Goal: Transaction & Acquisition: Purchase product/service

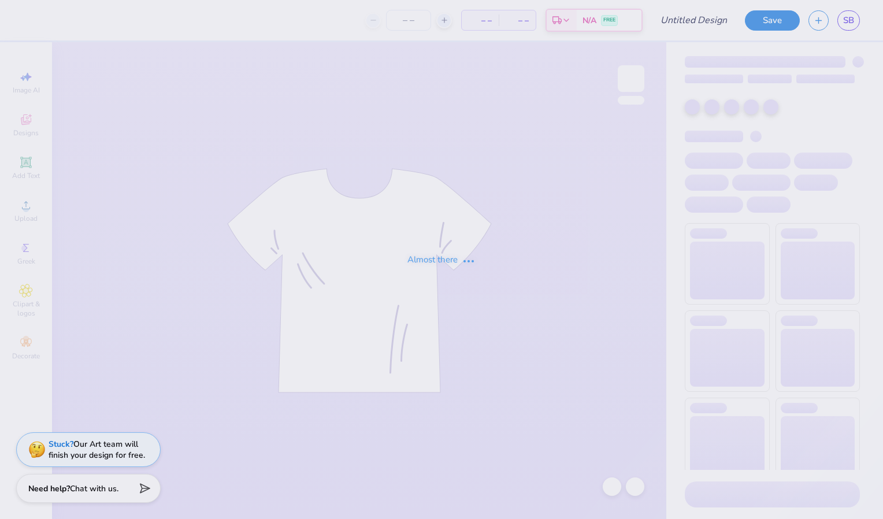
type input "[PERSON_NAME] : [GEOGRAPHIC_DATA][US_STATE]"
type input "24"
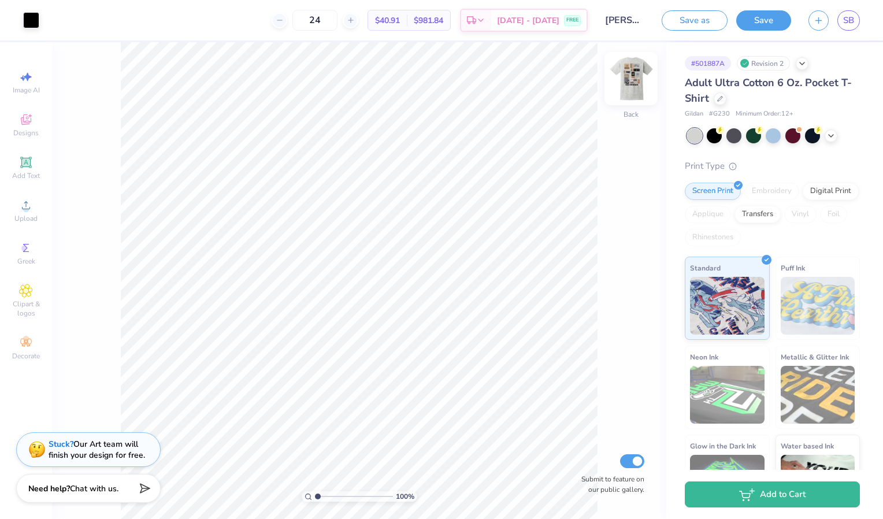
click at [644, 87] on img at bounding box center [631, 78] width 46 height 46
click at [632, 85] on img at bounding box center [631, 78] width 46 height 46
type input "1.24"
type input "1.32"
type input "1.46"
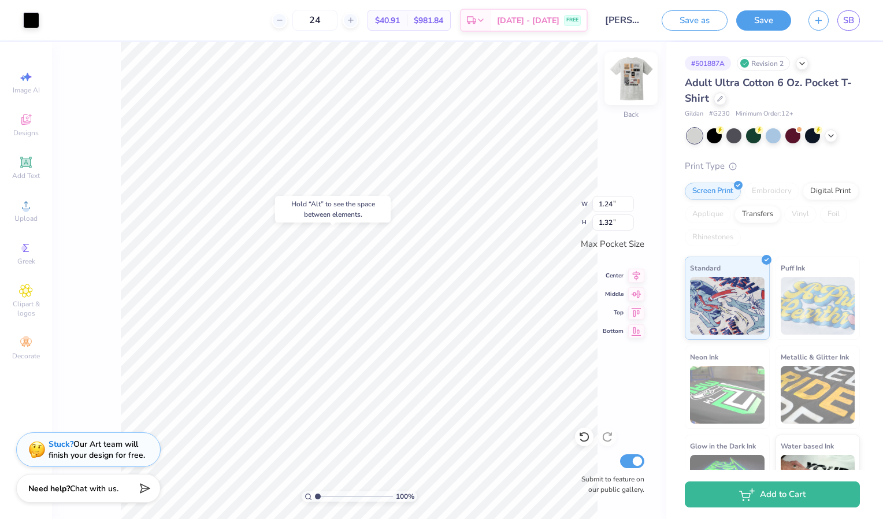
type input "1.86"
click at [33, 246] on div "Greek" at bounding box center [26, 253] width 40 height 34
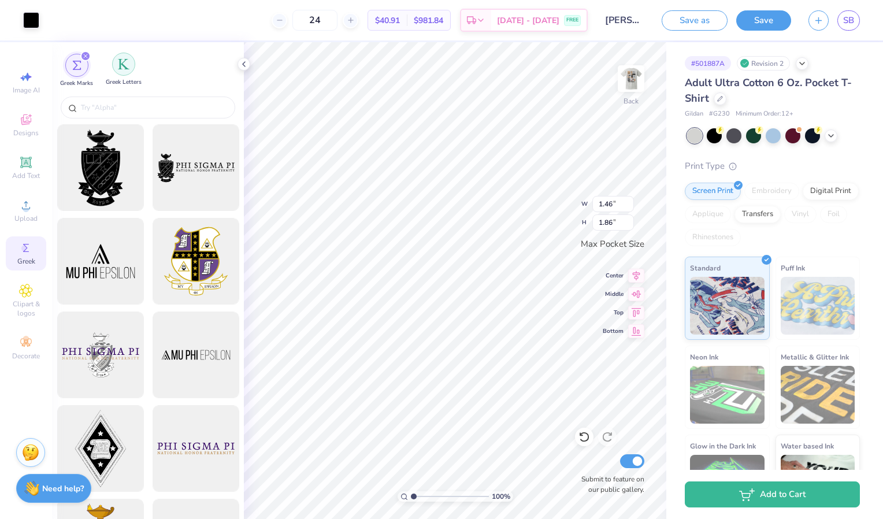
click at [128, 64] on img "filter for Greek Letters" at bounding box center [124, 64] width 12 height 12
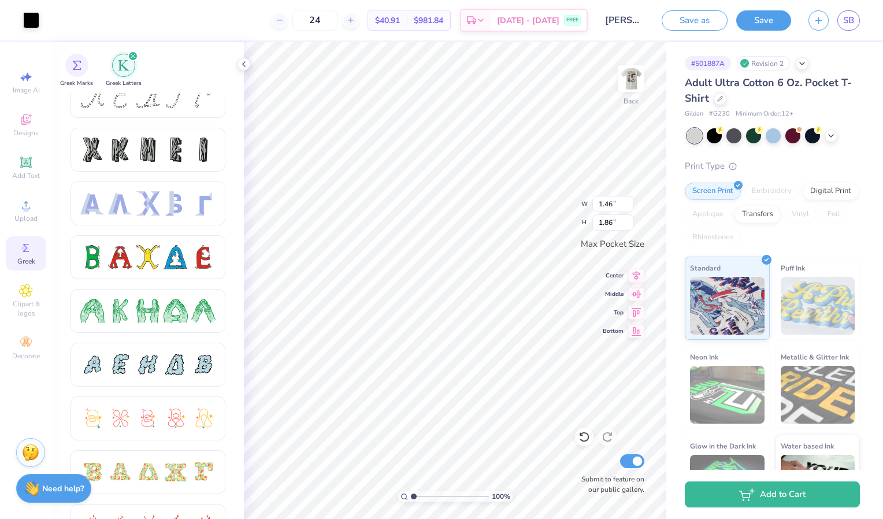
scroll to position [19, 0]
click at [125, 160] on div at bounding box center [120, 150] width 24 height 24
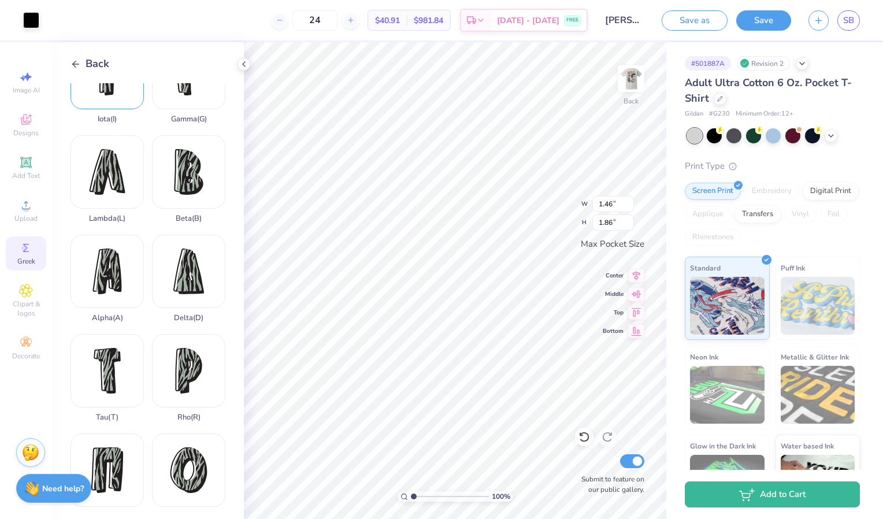
scroll to position [252, 0]
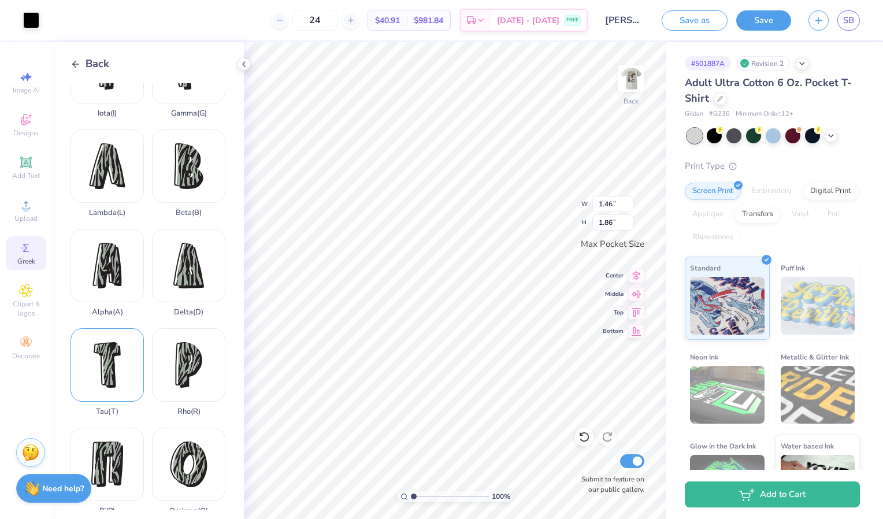
click at [115, 331] on div "Tau ( T )" at bounding box center [107, 372] width 73 height 88
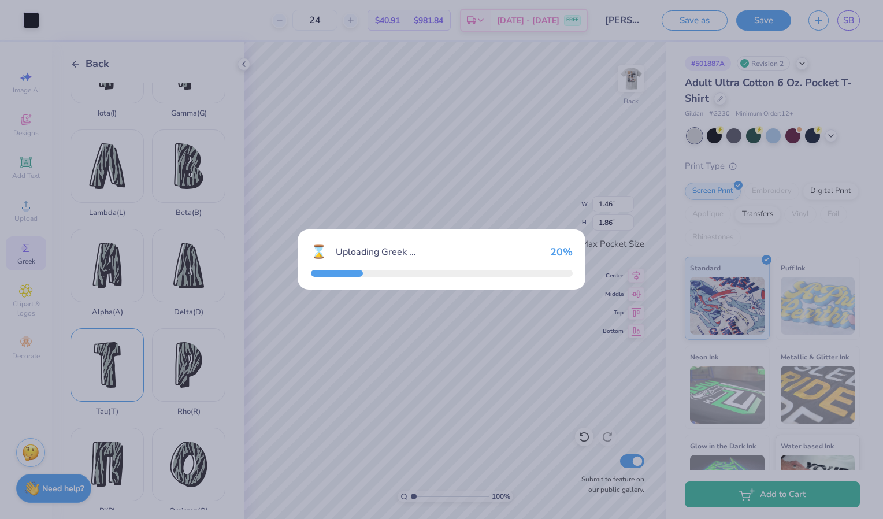
type input "2.06"
type input "3.50"
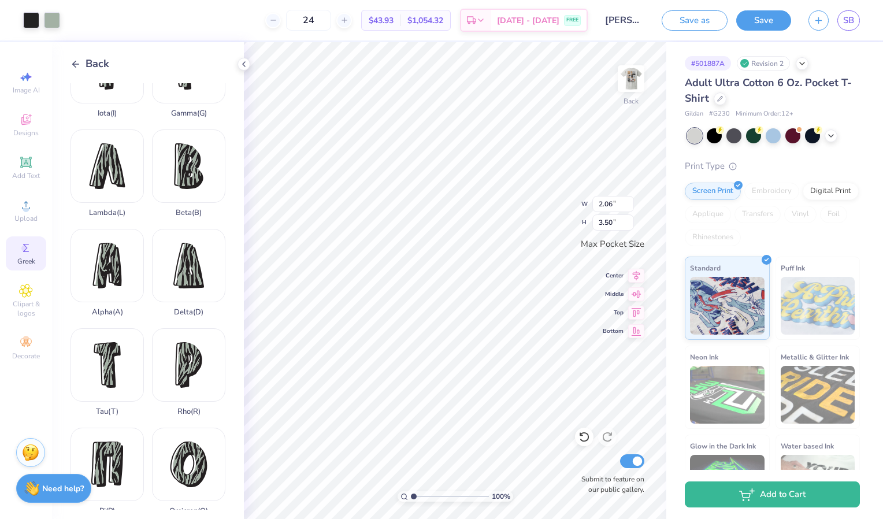
type input "1.46"
type input "1.86"
type input "1.27"
type input "2.17"
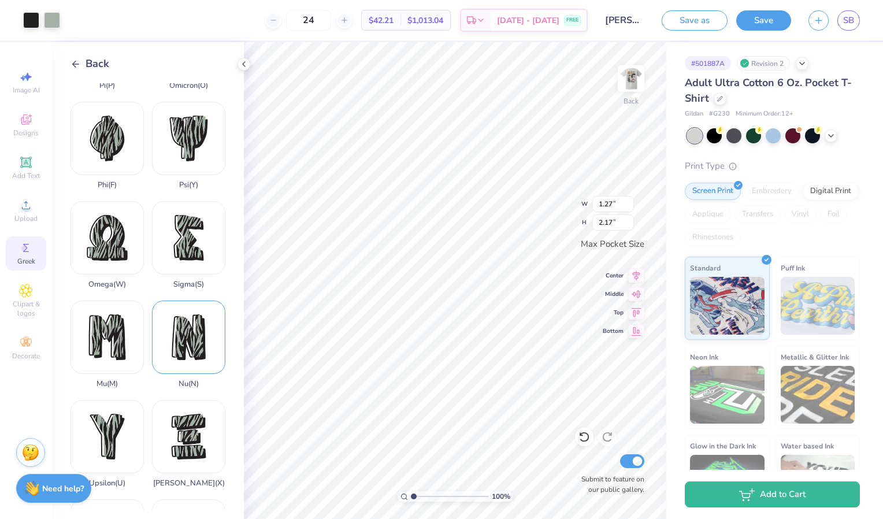
scroll to position [672, 0]
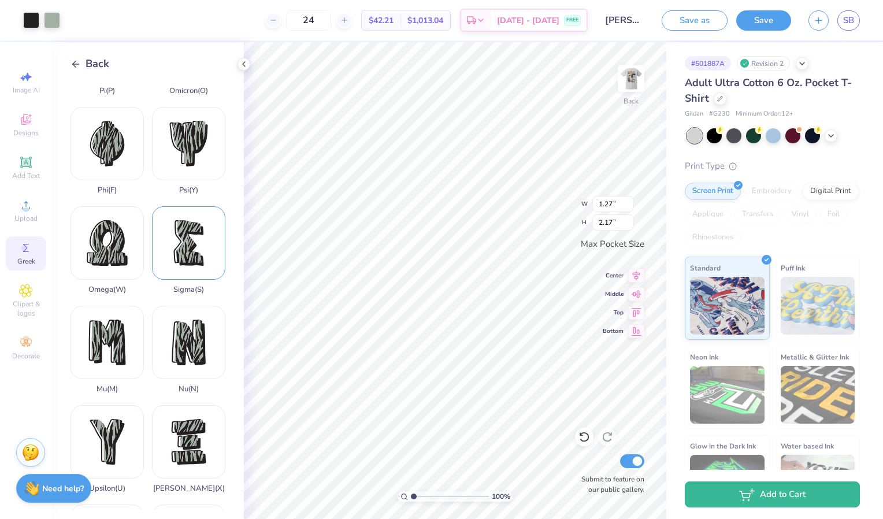
click at [176, 227] on div "Sigma ( S )" at bounding box center [188, 250] width 73 height 88
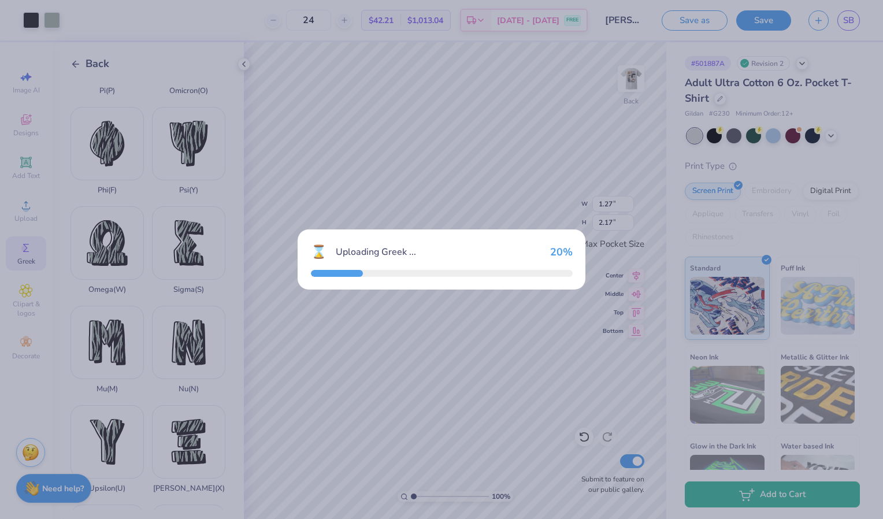
type input "2.30"
type input "3.50"
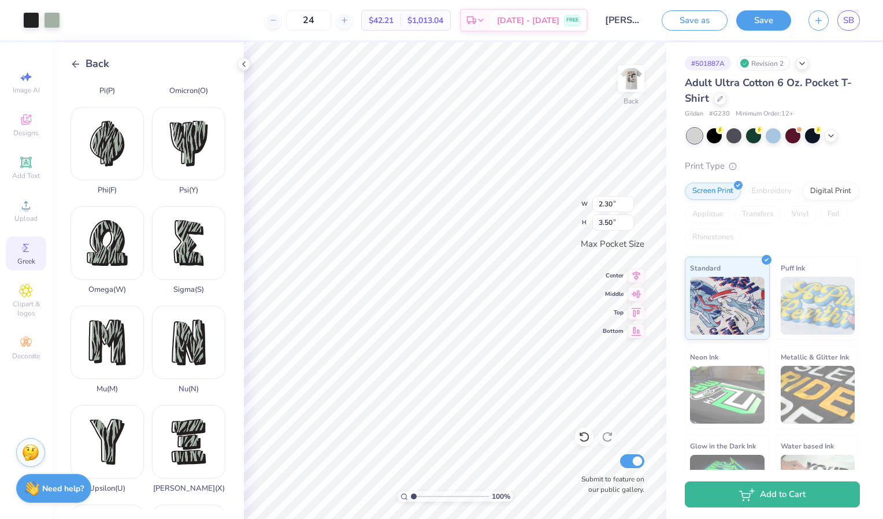
type input "1.38"
type input "2.11"
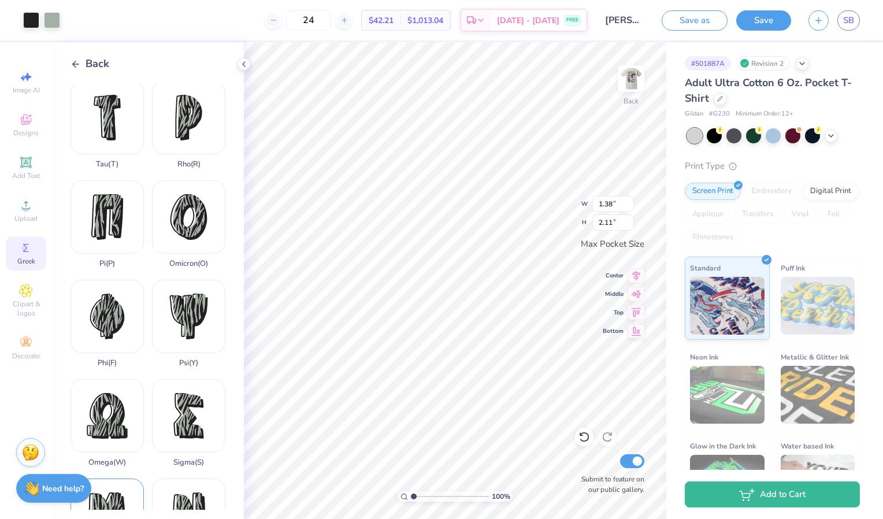
scroll to position [499, 0]
click at [99, 205] on div "Pi ( P )" at bounding box center [107, 225] width 73 height 88
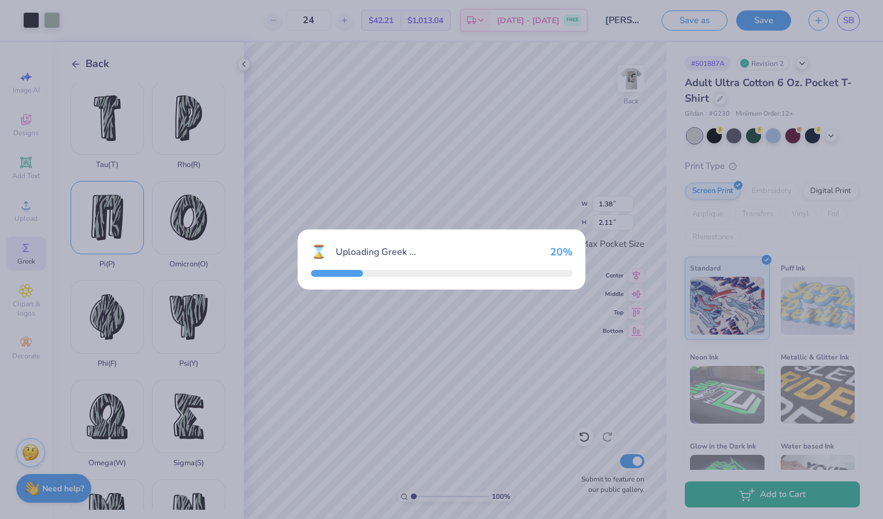
type input "2.44"
type input "3.50"
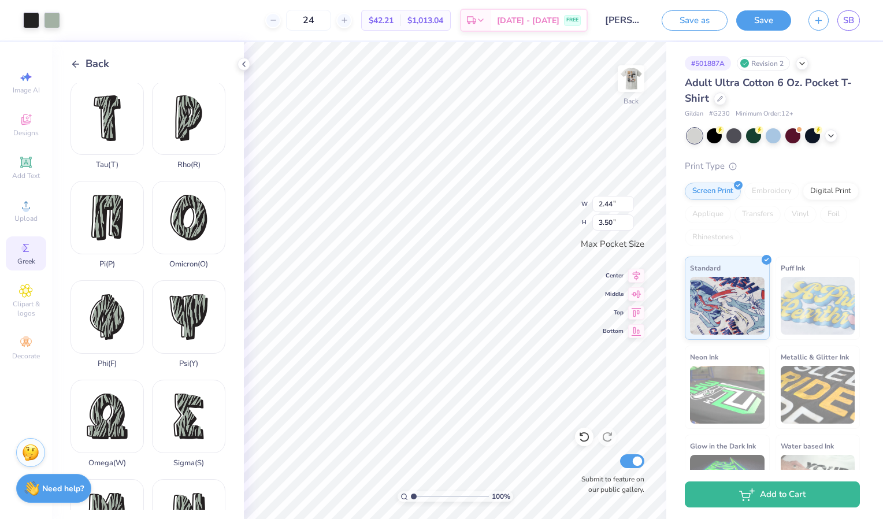
type input "1.54"
type input "2.21"
type input "1.20"
type input "1.72"
type input "1.27"
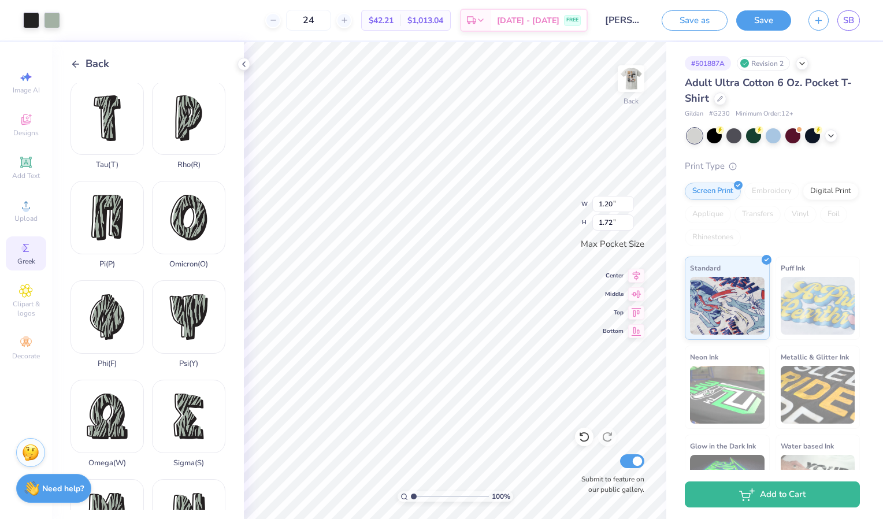
type input "2.17"
type input "1.03"
type input "1.76"
type input "1.38"
type input "2.11"
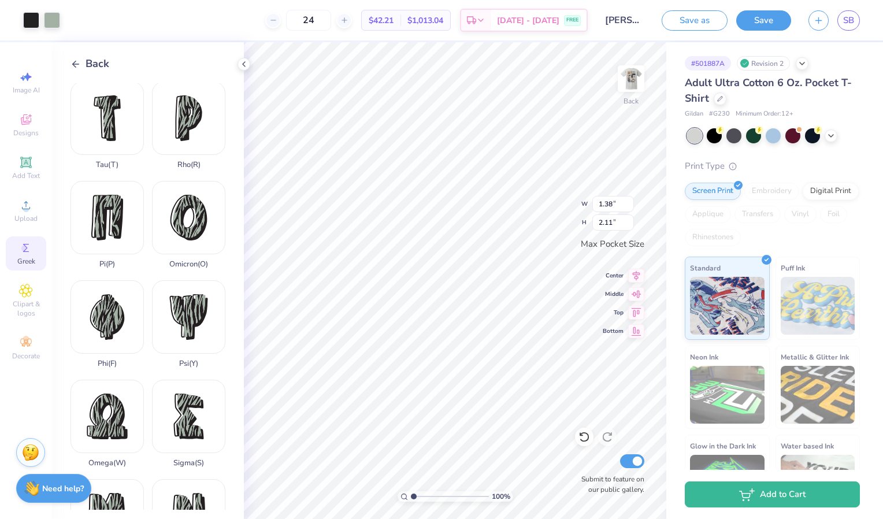
type input "1.14"
type input "1.73"
type input "1.20"
type input "1.72"
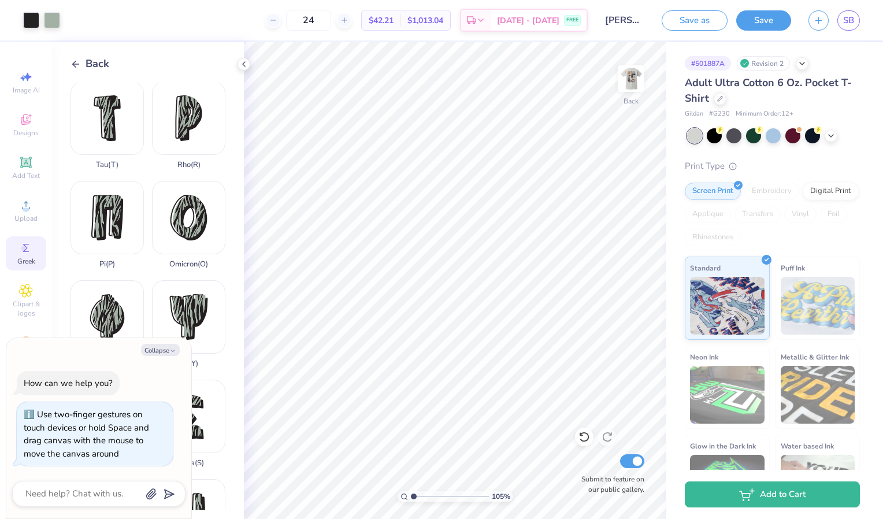
type input "1.0527639155071"
type textarea "x"
type input "2.24386281285291"
type textarea "x"
type input "2.24386281285291"
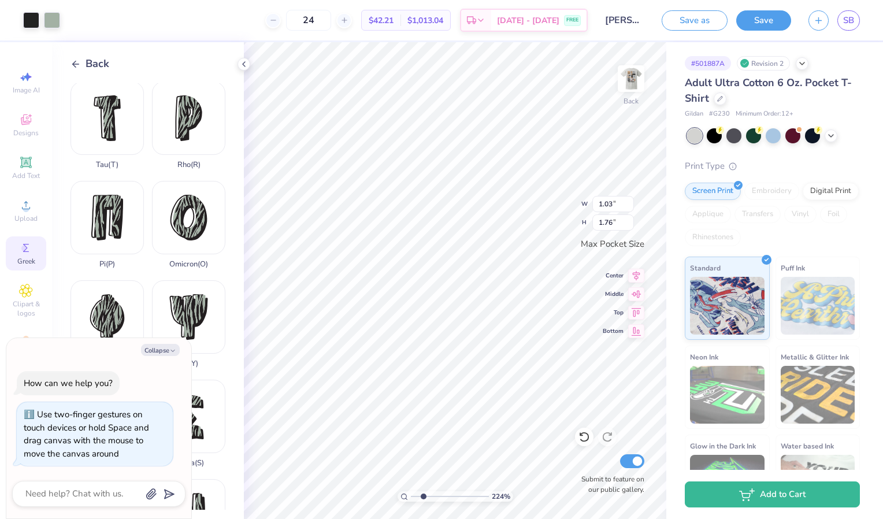
type textarea "x"
type input "1.14"
type input "1.73"
type input "2.24386281285291"
type textarea "x"
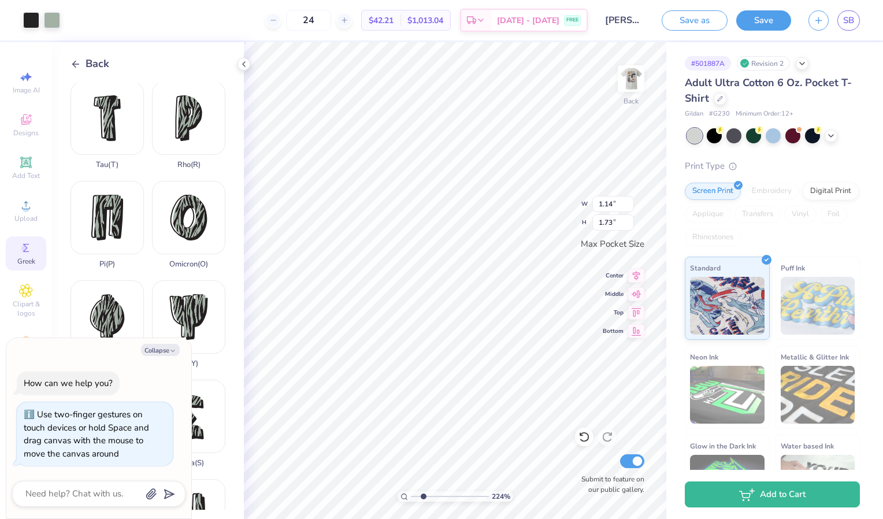
type input "2.24386281285291"
type textarea "x"
type input "2.24386281285291"
type textarea "x"
type input "2.24386281285291"
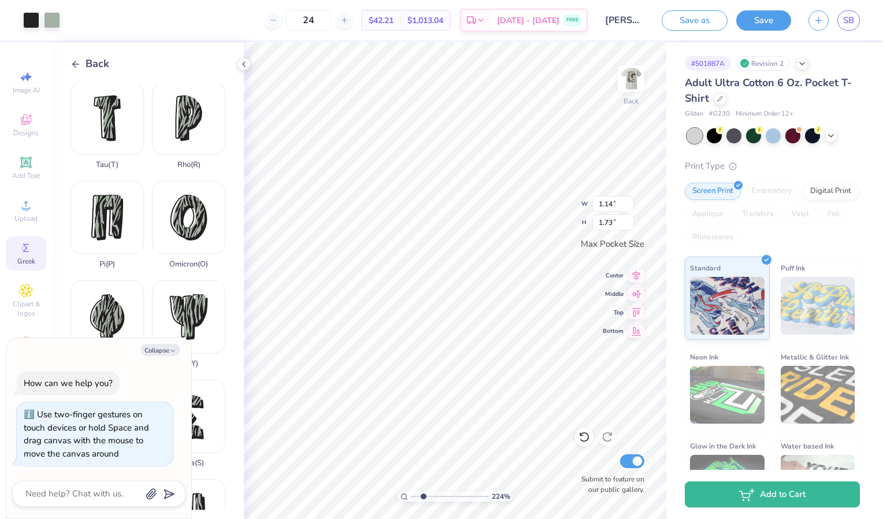
type textarea "x"
type input "2.24386281285291"
type textarea "x"
type input "2.24386281285291"
type textarea "x"
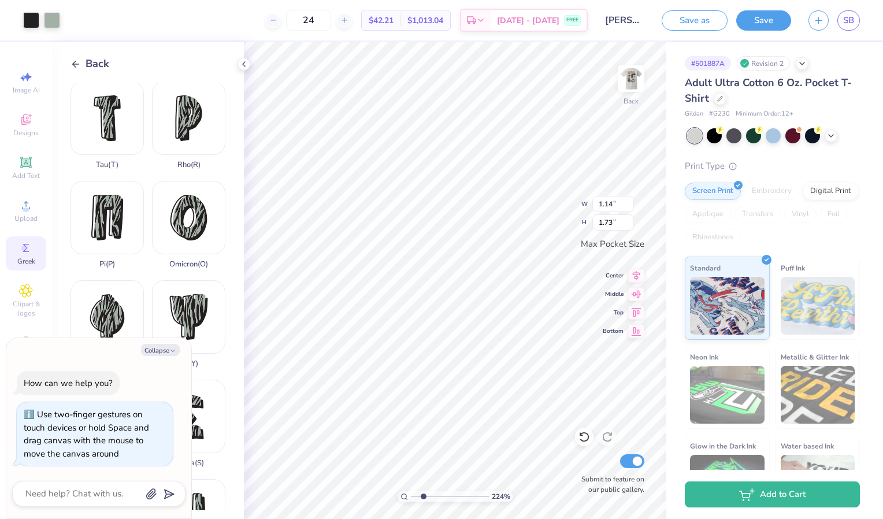
type input "1.20"
type input "1.72"
type input "2.24386281285291"
type textarea "x"
type input "2.24386281285291"
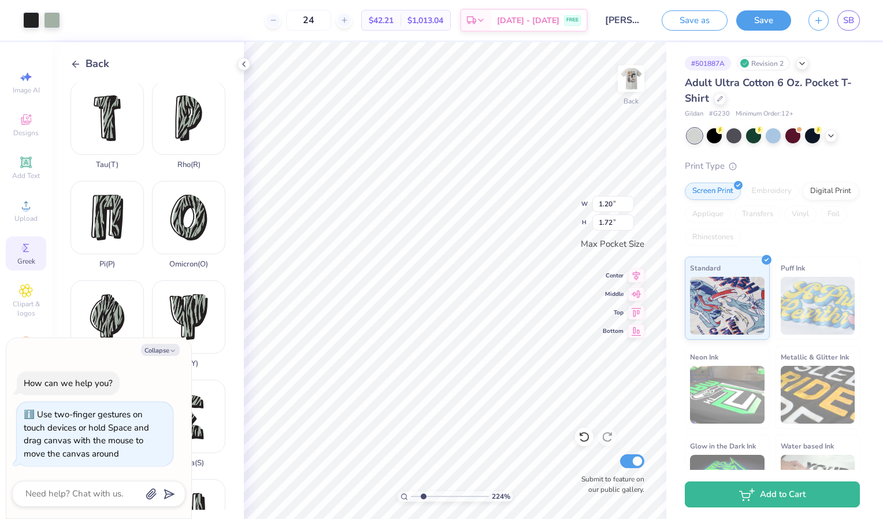
type textarea "x"
type input "2.24386281285291"
click at [174, 353] on icon "button" at bounding box center [172, 350] width 7 height 7
type textarea "x"
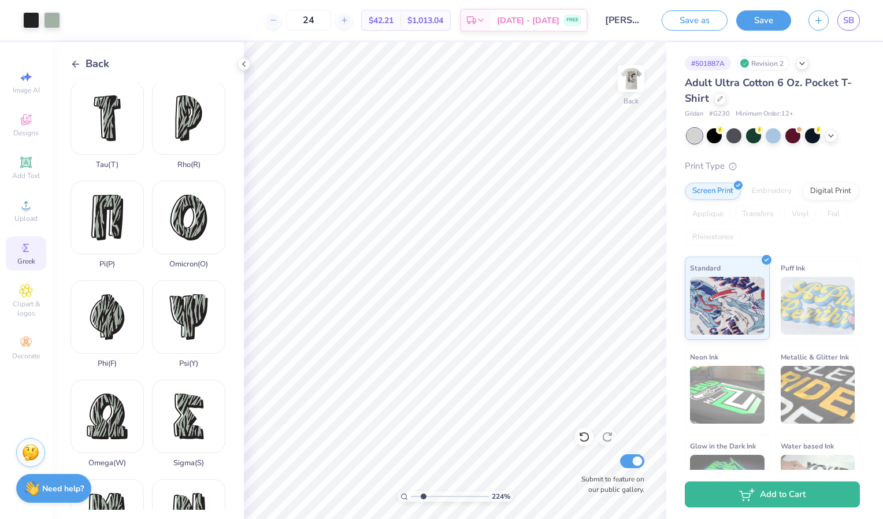
click at [76, 62] on icon at bounding box center [76, 64] width 10 height 10
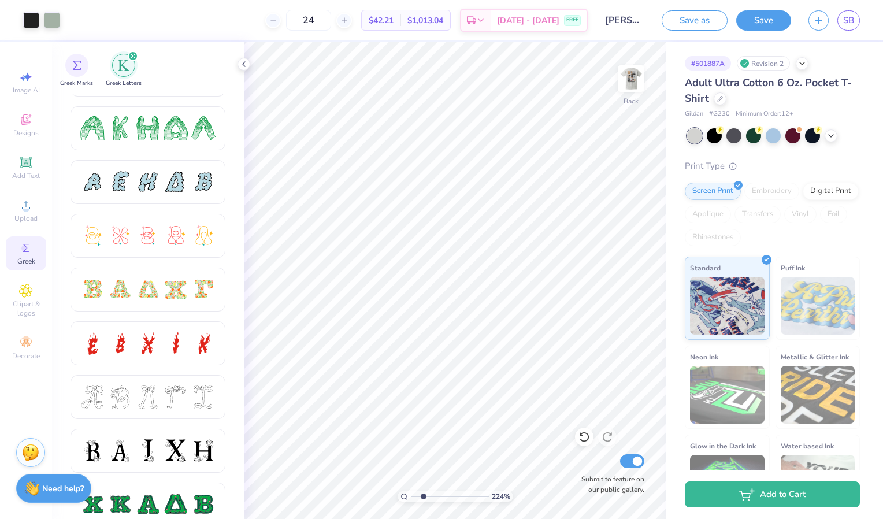
scroll to position [0, 0]
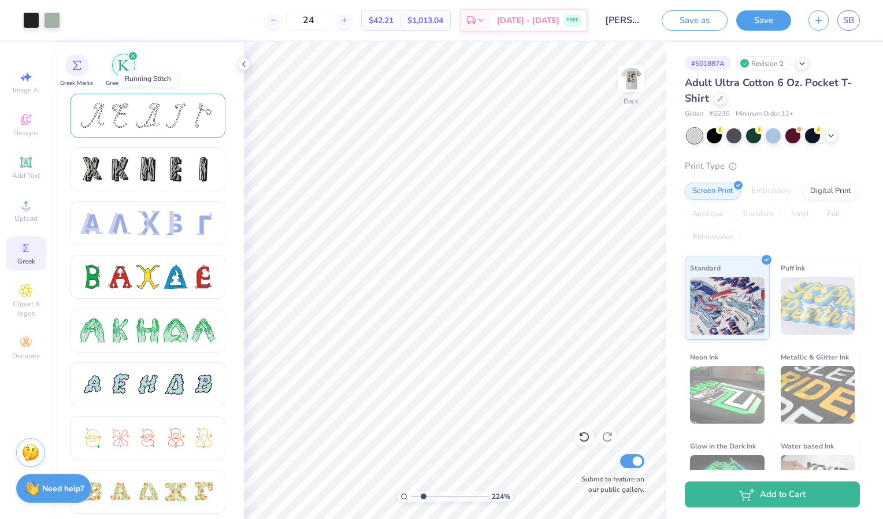
click at [99, 125] on div at bounding box center [92, 115] width 24 height 24
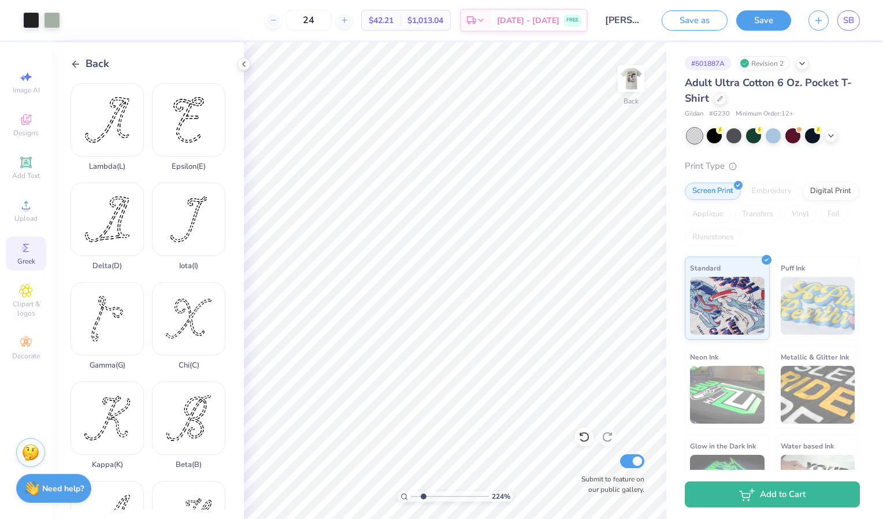
click at [76, 72] on div "Back Lambda ( L ) Epsilon ( E ) Delta ( D ) Iota ( I ) Gamma ( G ) Chi ( C ) Ka…" at bounding box center [148, 280] width 192 height 477
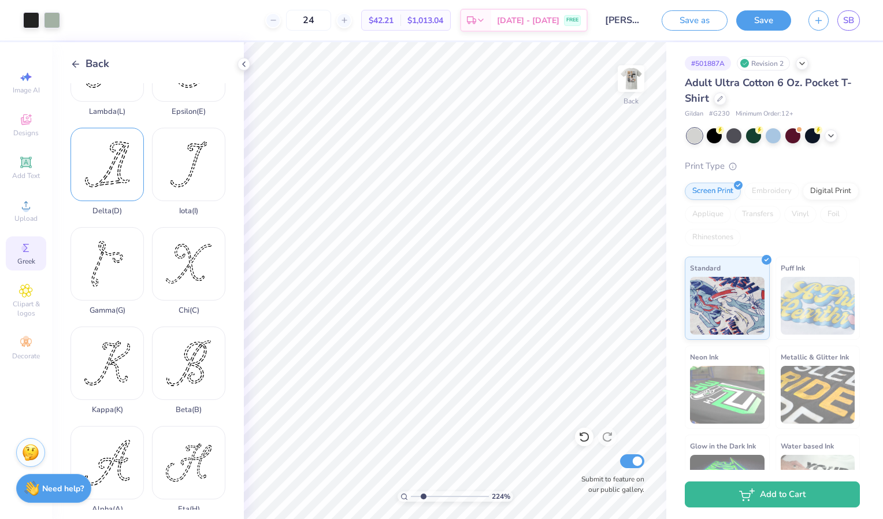
scroll to position [55, 0]
click at [75, 69] on icon at bounding box center [76, 64] width 10 height 10
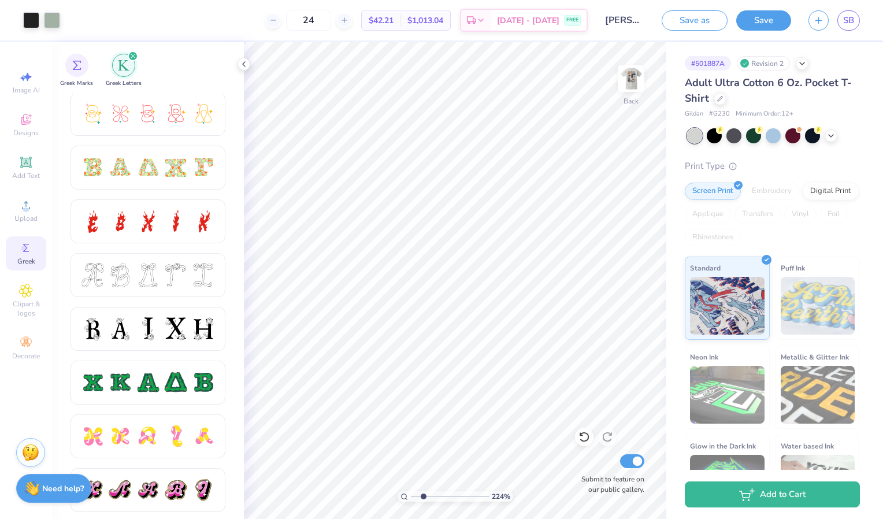
scroll to position [354, 0]
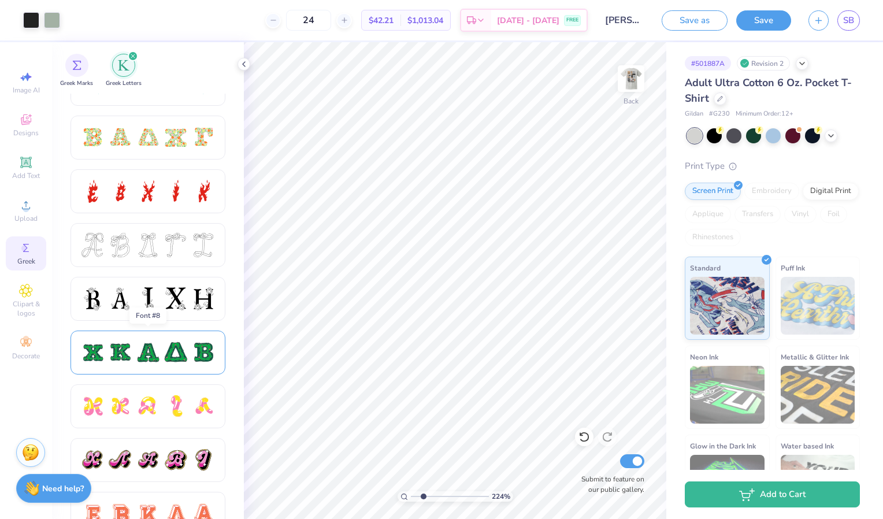
click at [116, 354] on div at bounding box center [120, 352] width 24 height 24
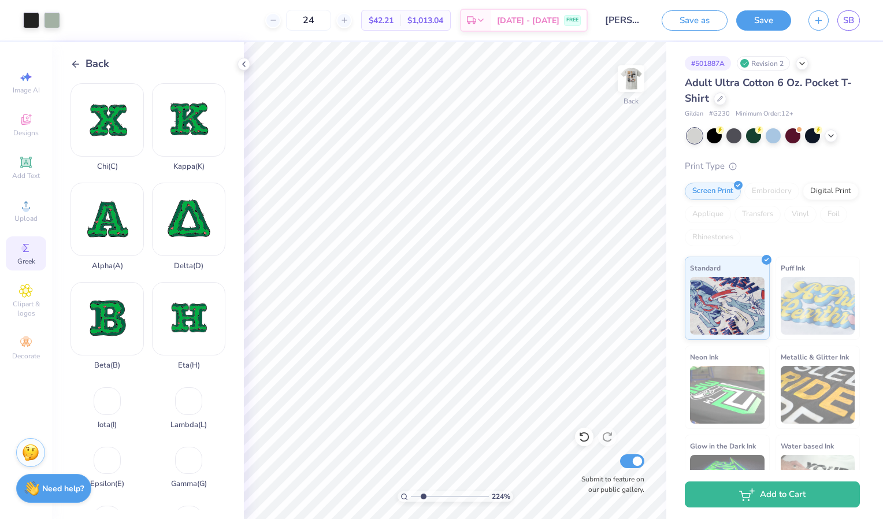
click at [77, 61] on icon at bounding box center [76, 64] width 10 height 10
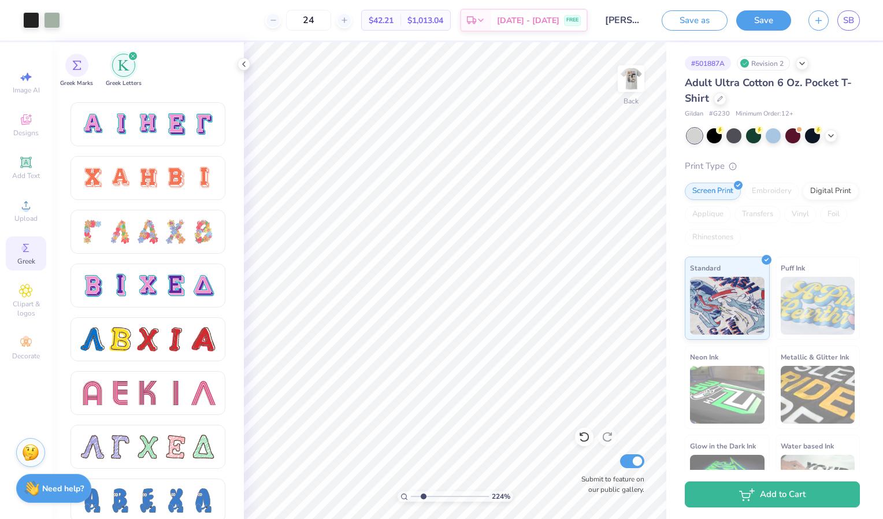
scroll to position [892, 0]
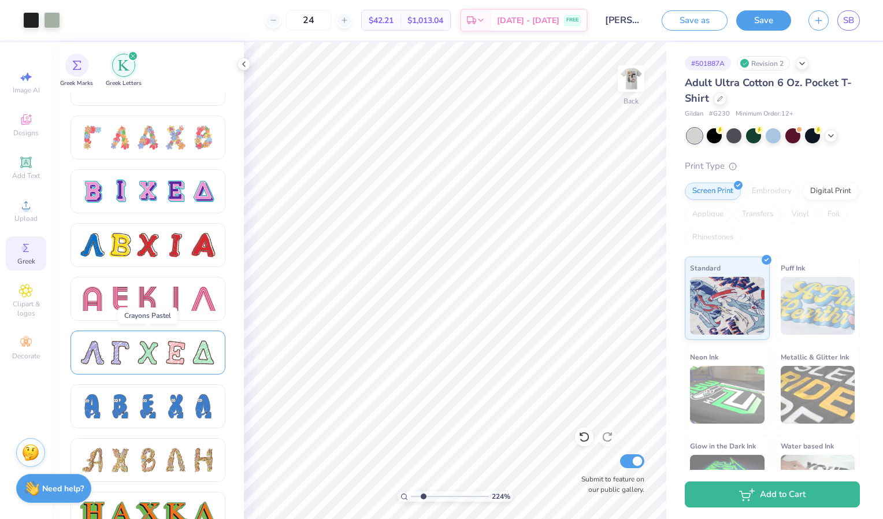
click at [111, 355] on div at bounding box center [120, 352] width 24 height 24
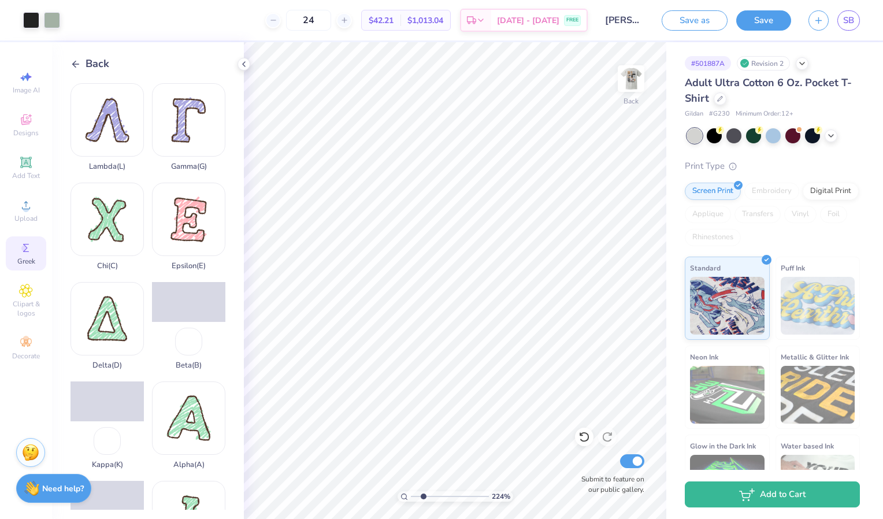
click at [73, 63] on polyline at bounding box center [74, 64] width 3 height 6
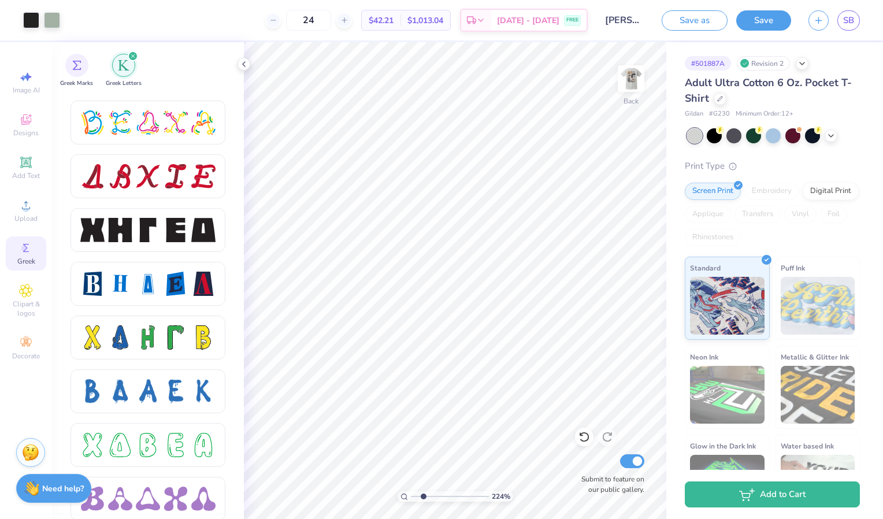
scroll to position [1444, 0]
click at [50, 16] on div at bounding box center [52, 19] width 16 height 16
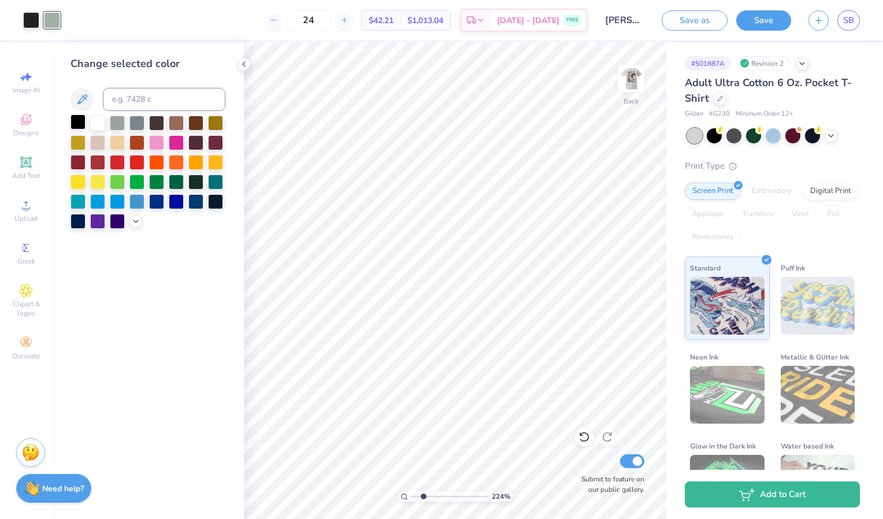
click at [75, 120] on div at bounding box center [78, 121] width 15 height 15
click at [27, 24] on div at bounding box center [31, 19] width 16 height 16
click at [78, 118] on div at bounding box center [78, 121] width 15 height 15
click at [240, 63] on icon at bounding box center [243, 64] width 9 height 9
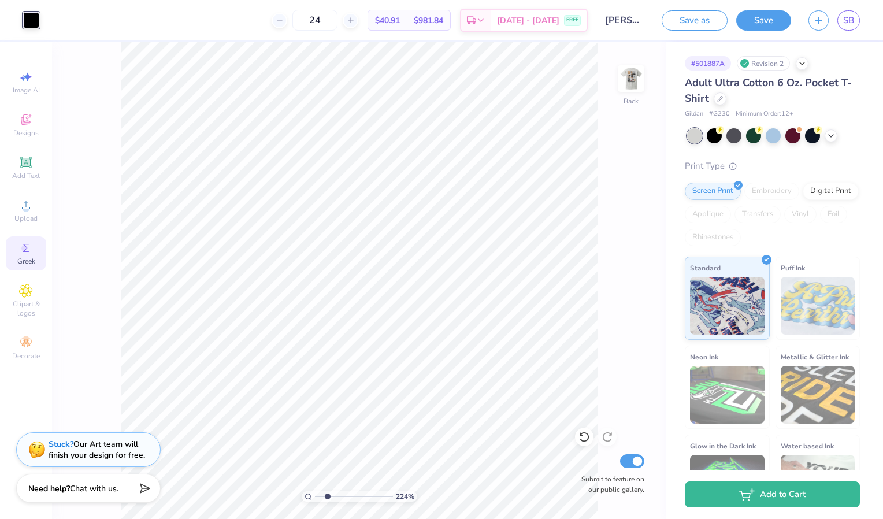
click at [23, 246] on circle at bounding box center [24, 248] width 6 height 6
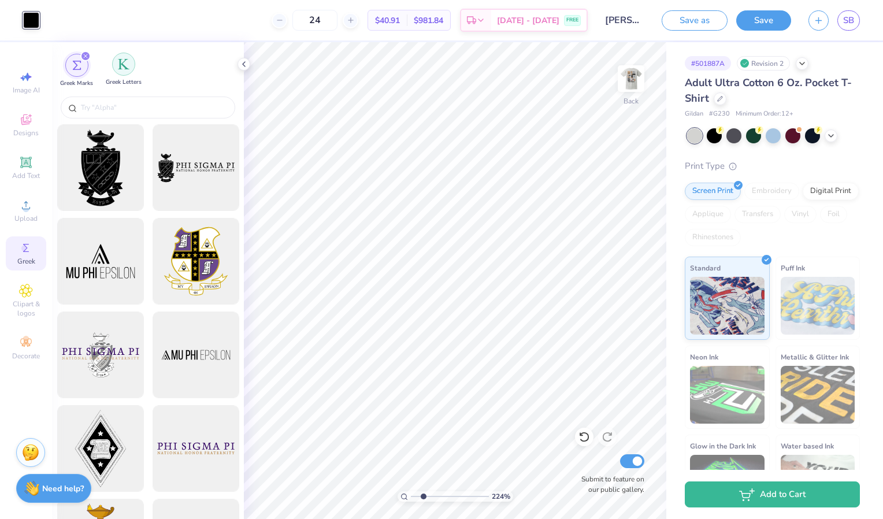
click at [125, 72] on div "filter for Greek Letters" at bounding box center [123, 64] width 23 height 23
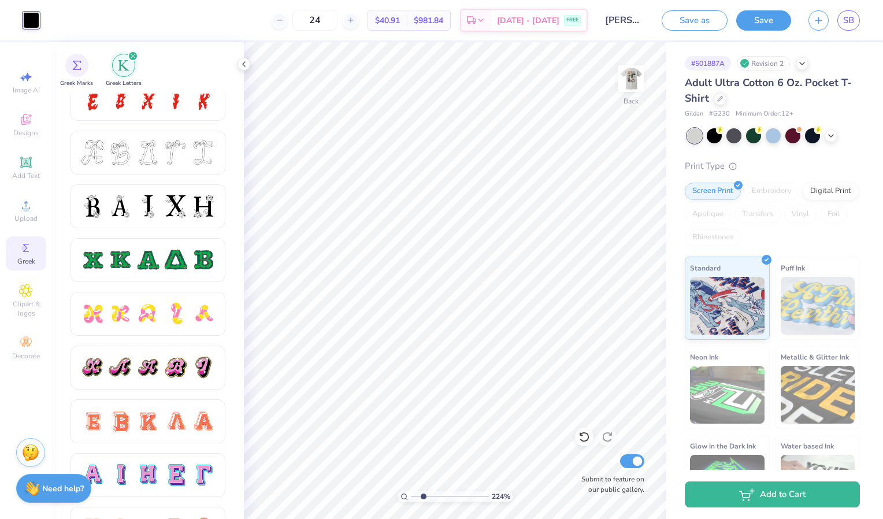
scroll to position [453, 0]
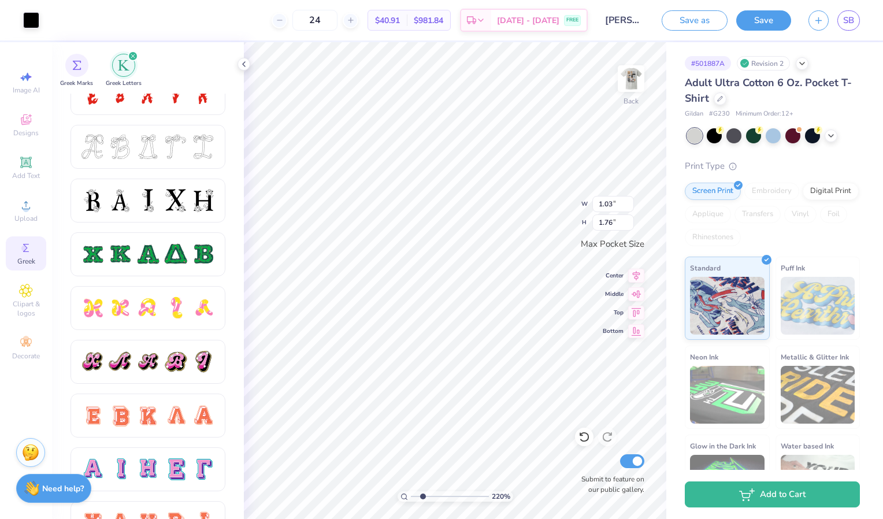
type input "2.19941208118302"
type input "1.14"
type input "1.73"
type input "2.19941208118302"
type input "1.03"
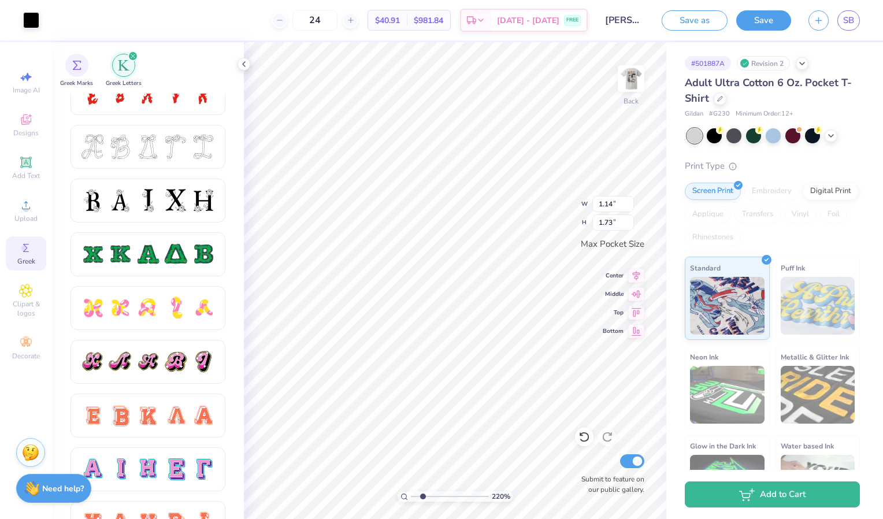
type input "1.76"
type input "2.19941208118302"
type input "1.02"
type input "1.74"
type input "2.19941208118302"
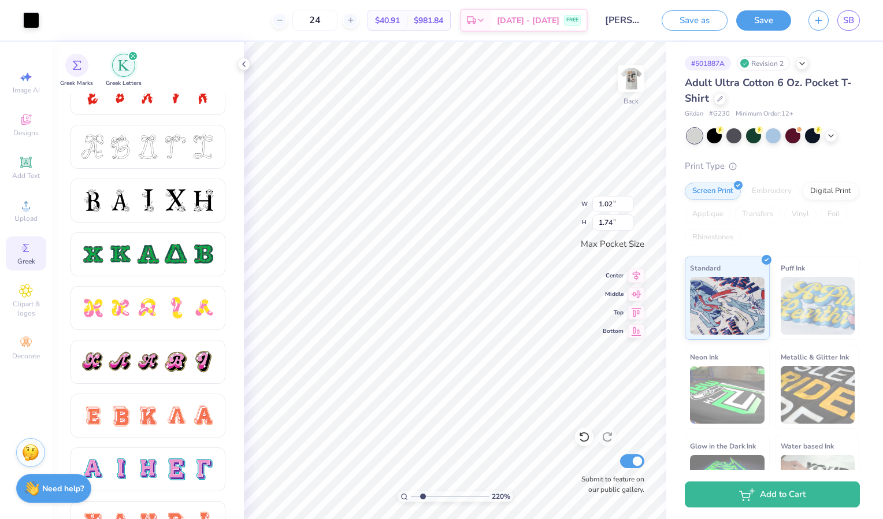
type input "1.20"
type input "1.72"
type input "2.19941208118302"
type input "1.73"
type input "1"
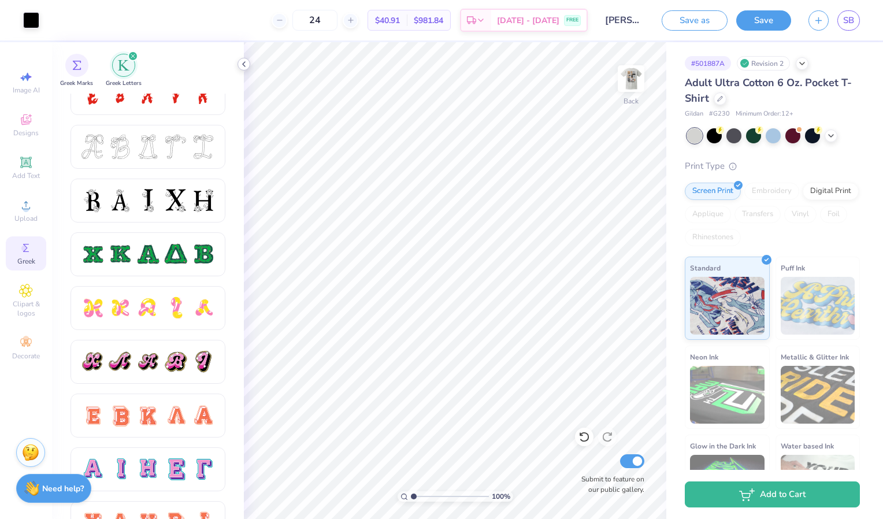
click at [248, 60] on icon at bounding box center [243, 64] width 9 height 9
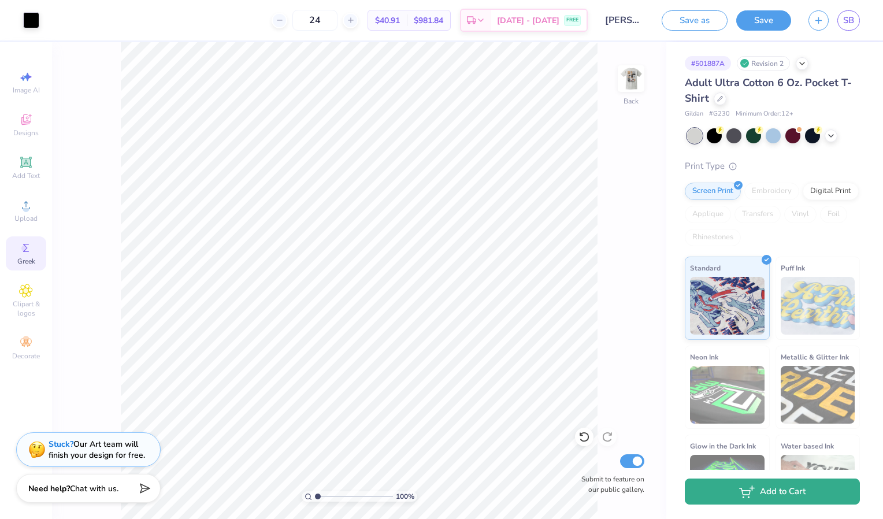
click at [788, 492] on button "Add to Cart" at bounding box center [772, 492] width 175 height 26
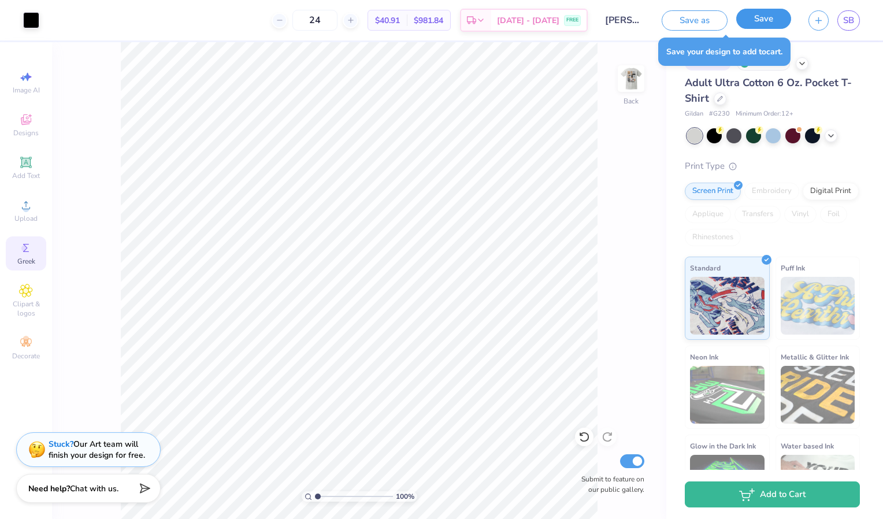
click at [762, 18] on button "Save" at bounding box center [763, 19] width 55 height 20
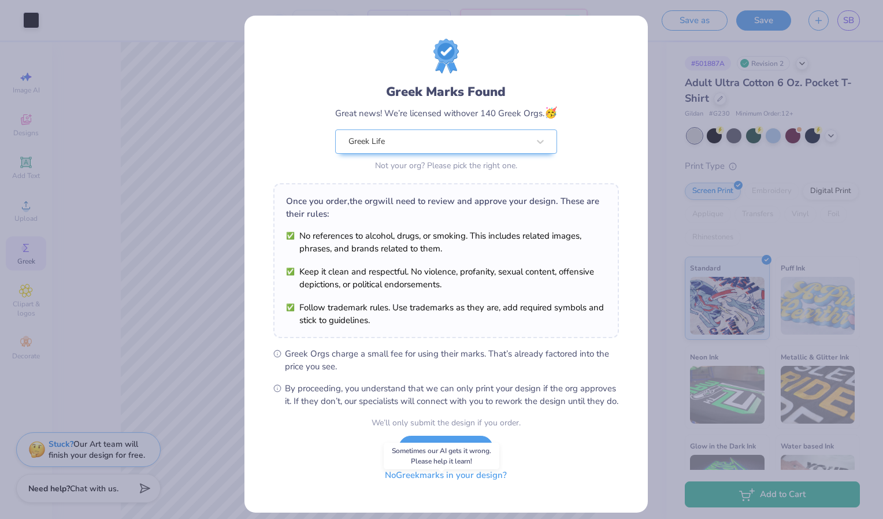
click at [450, 487] on button "No Greek marks in your design?" at bounding box center [446, 476] width 142 height 24
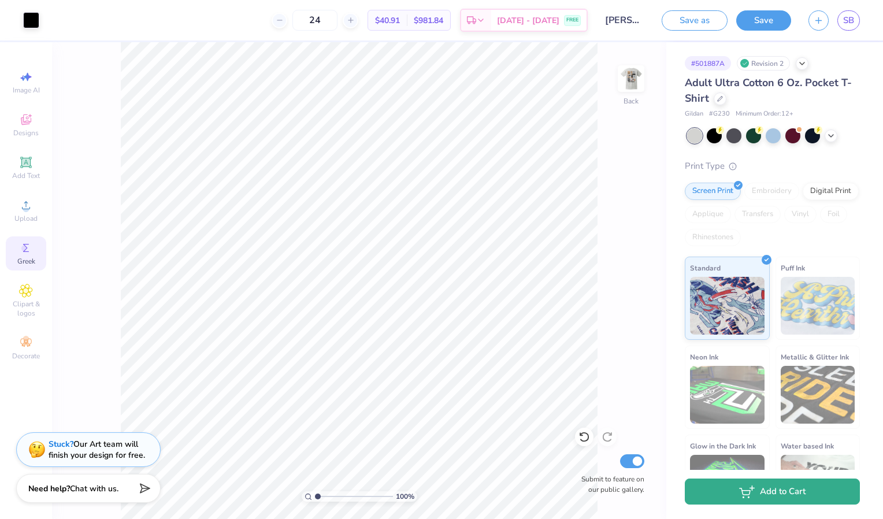
click at [704, 491] on button "Add to Cart" at bounding box center [772, 492] width 175 height 26
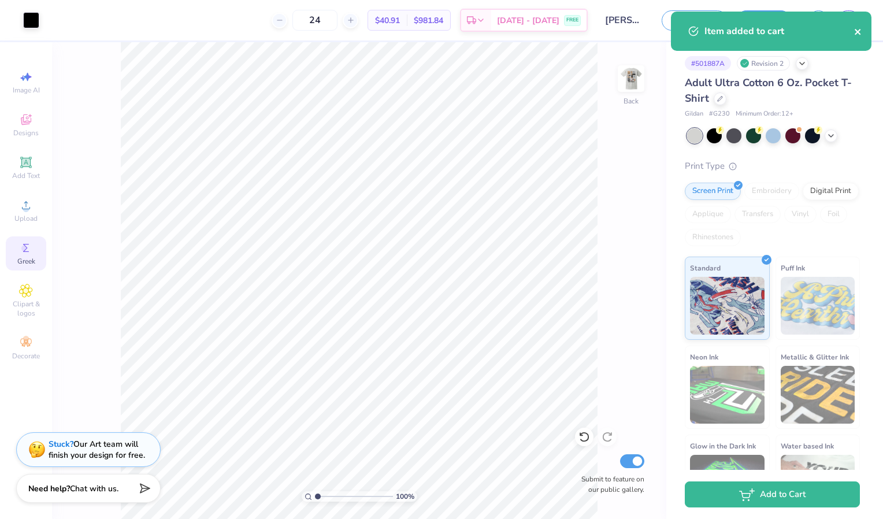
click at [859, 35] on icon "close" at bounding box center [858, 31] width 8 height 9
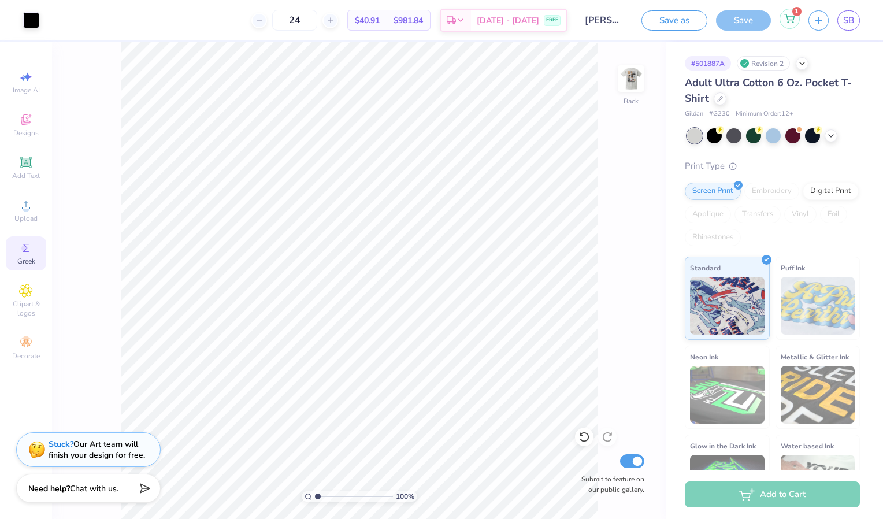
click at [792, 23] on icon at bounding box center [789, 18] width 10 height 9
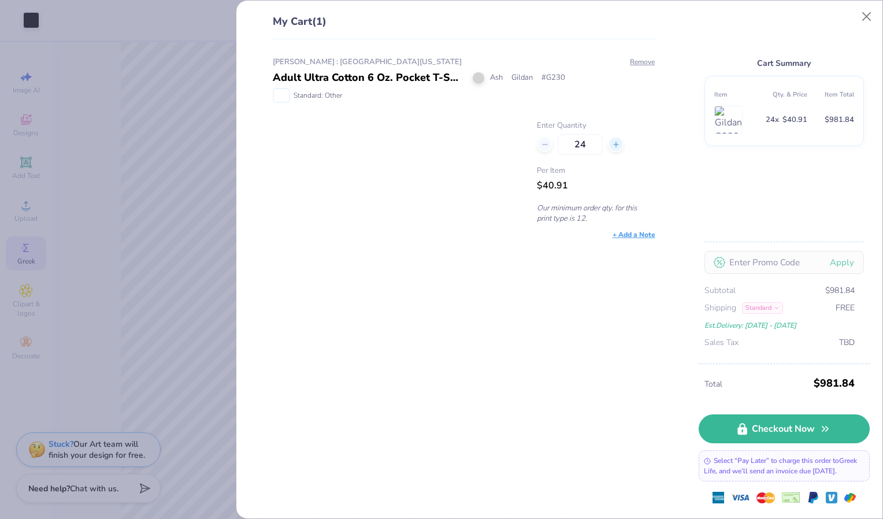
click at [617, 143] on icon at bounding box center [616, 144] width 8 height 8
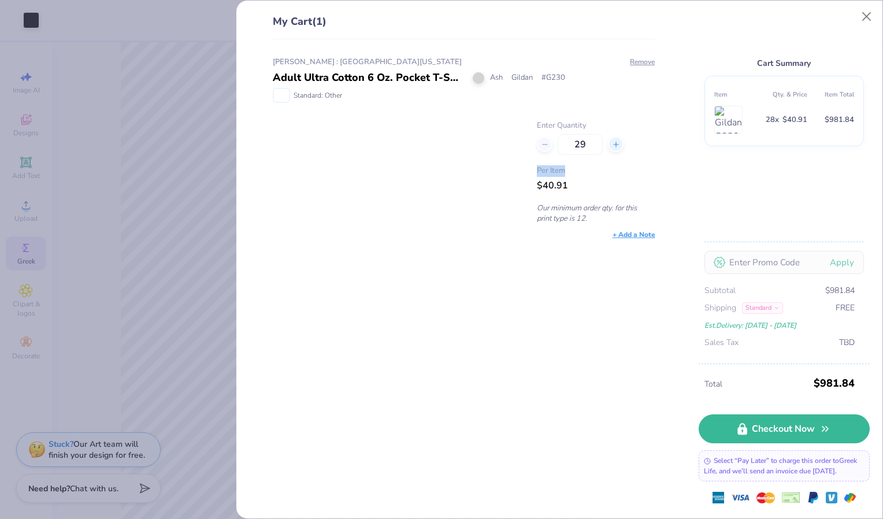
click at [617, 143] on icon at bounding box center [616, 144] width 8 height 8
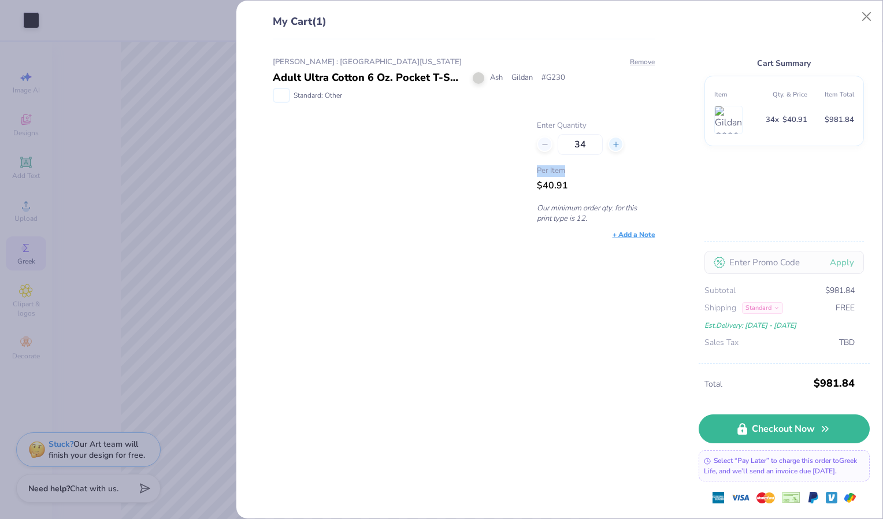
click at [617, 143] on icon at bounding box center [616, 144] width 8 height 8
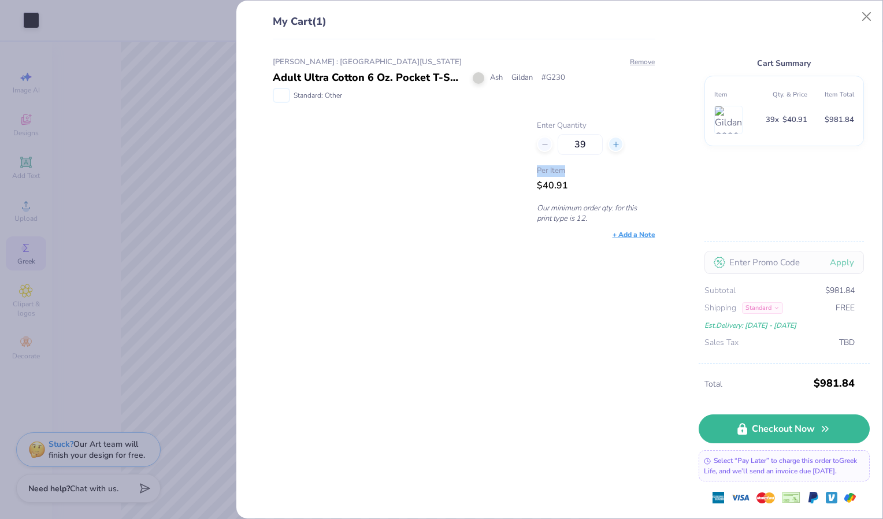
click at [617, 143] on icon at bounding box center [616, 144] width 8 height 8
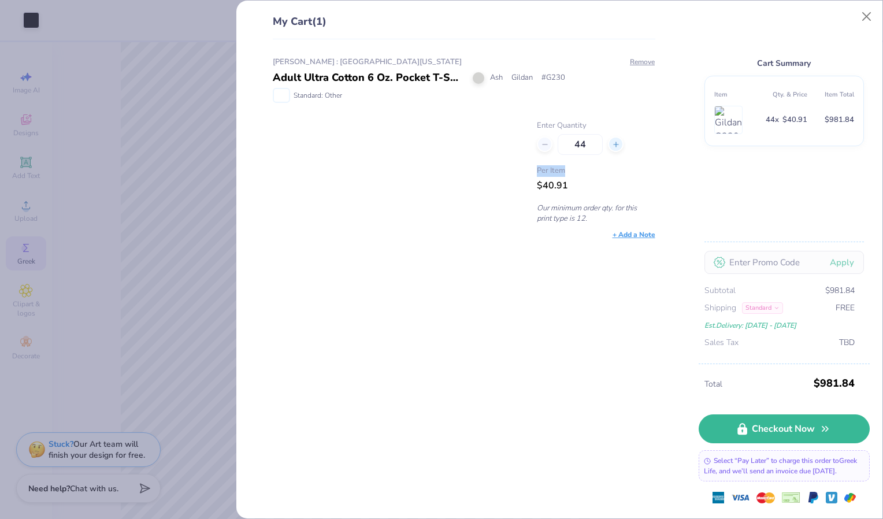
click at [617, 143] on icon at bounding box center [616, 144] width 8 height 8
type input "46"
click at [617, 143] on icon at bounding box center [616, 144] width 8 height 8
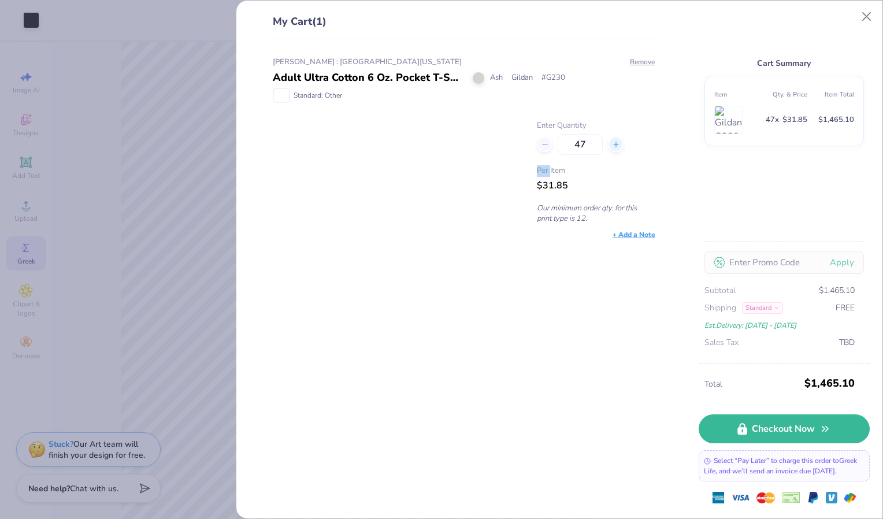
click at [617, 143] on icon at bounding box center [616, 144] width 8 height 8
type input "49"
click at [614, 141] on icon at bounding box center [616, 144] width 8 height 8
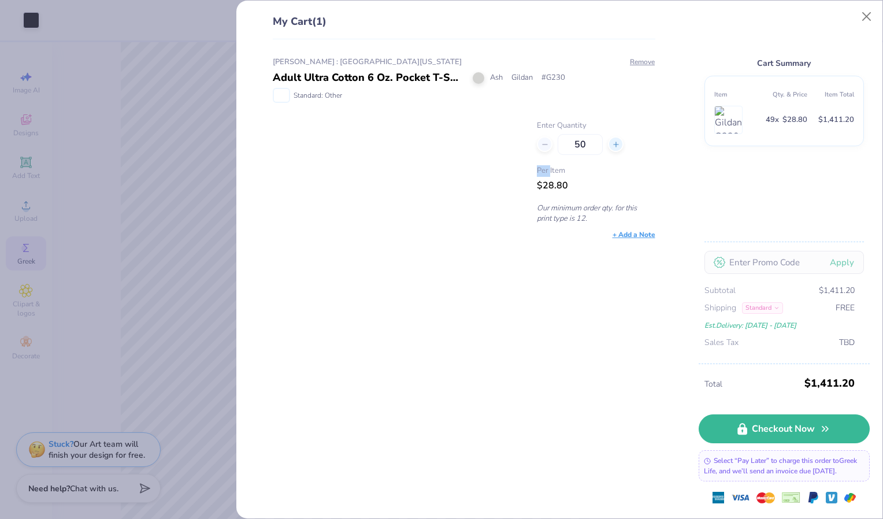
click at [614, 141] on icon at bounding box center [616, 144] width 8 height 8
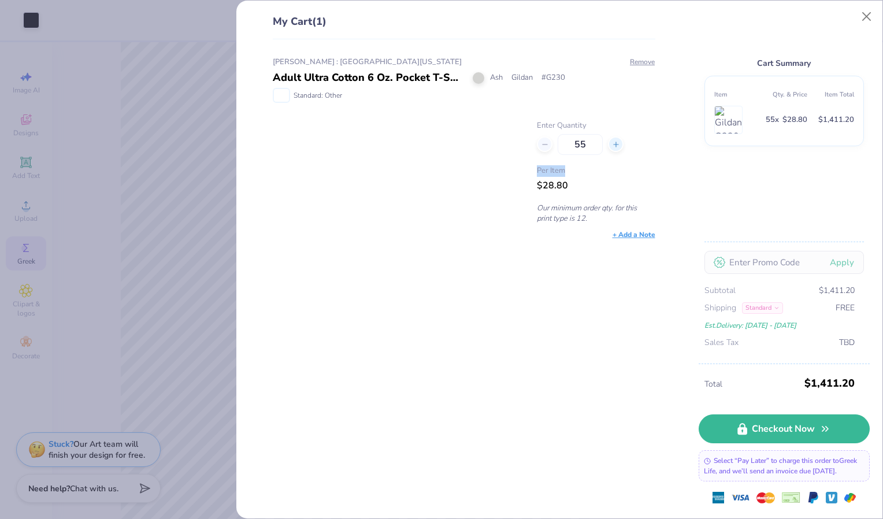
click at [614, 141] on icon at bounding box center [616, 144] width 8 height 8
type input "58"
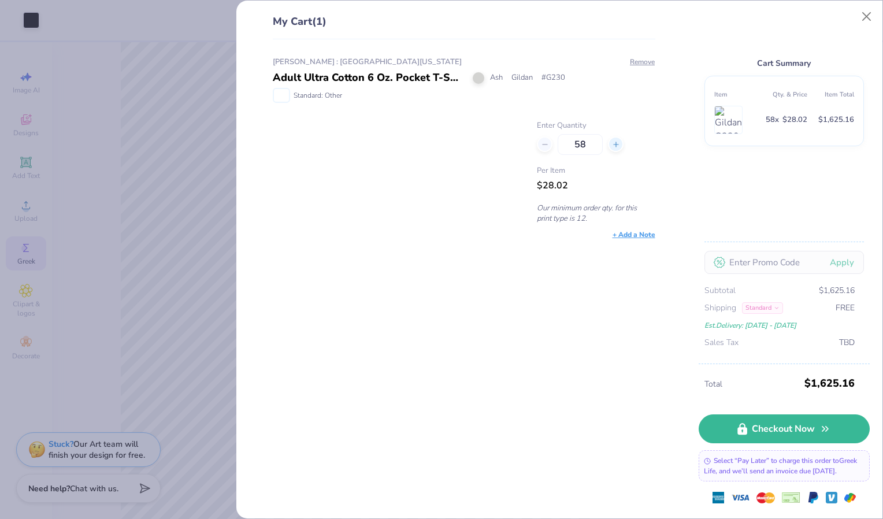
click at [612, 147] on icon at bounding box center [616, 144] width 8 height 8
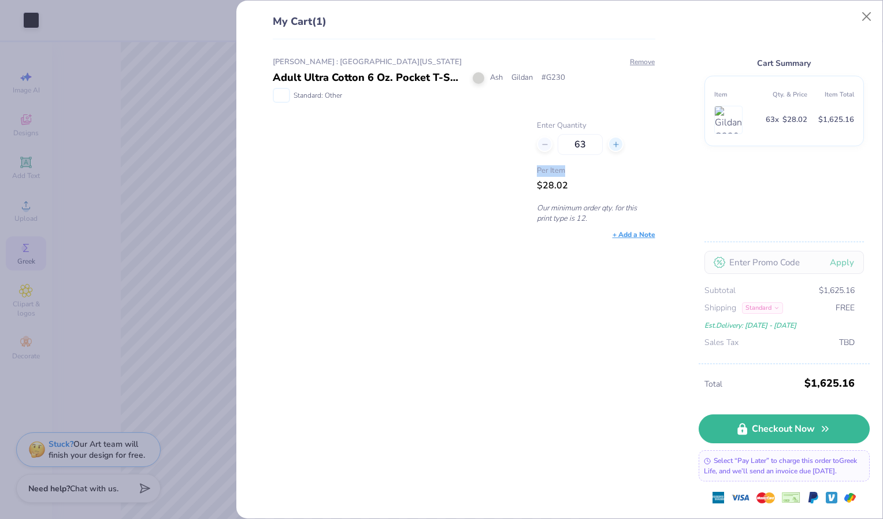
click at [612, 147] on icon at bounding box center [616, 144] width 8 height 8
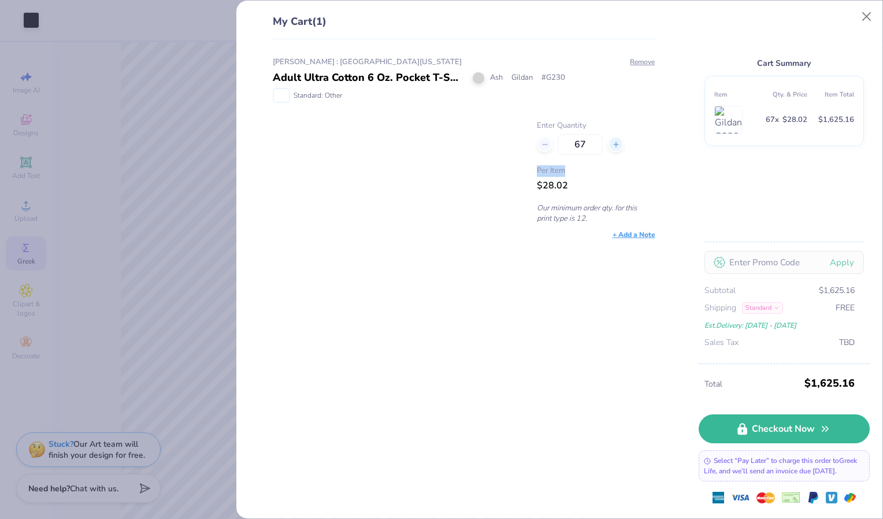
type input "68"
click at [577, 302] on div "[PERSON_NAME] : [GEOGRAPHIC_DATA][US_STATE] Adult Ultra Cotton 6 Oz. Pocket T-S…" at bounding box center [460, 279] width 420 height 480
click at [216, 76] on div "My Cart (1) [GEOGRAPHIC_DATA][PERSON_NAME] : [GEOGRAPHIC_DATA][US_STATE] Adult …" at bounding box center [441, 259] width 883 height 519
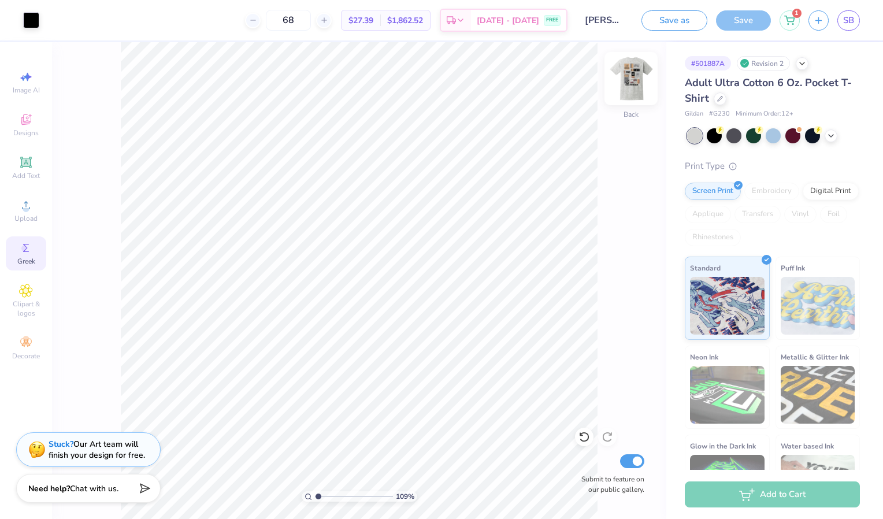
click at [618, 72] on img at bounding box center [631, 78] width 46 height 46
type input "1.19787525859154"
click at [306, 20] on input "68" at bounding box center [288, 20] width 45 height 21
type input "40"
